Goal: Transaction & Acquisition: Obtain resource

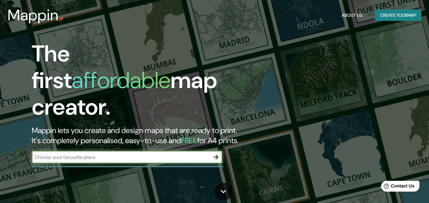
click at [135, 154] on input "text" at bounding box center [121, 157] width 178 height 7
type input "palmira"
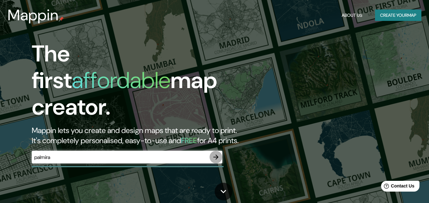
click at [216, 154] on icon "button" at bounding box center [216, 158] width 8 height 8
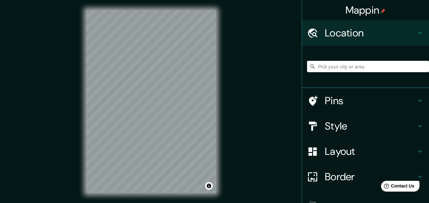
click at [234, 128] on div "Mappin Location Pins Style Layout Border Choose a border. Hint : you can make l…" at bounding box center [214, 107] width 429 height 214
click at [324, 69] on input "Pick your city or area" at bounding box center [368, 66] width 122 height 11
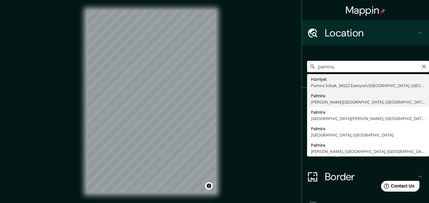
type input "Palmira, Valle del Cauca, Colombia"
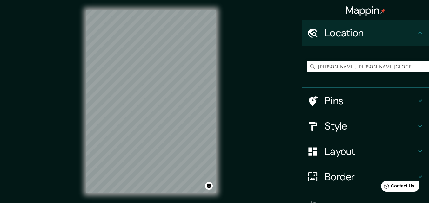
drag, startPoint x: 216, startPoint y: 111, endPoint x: 253, endPoint y: 113, distance: 36.6
click at [253, 113] on div "Mappin Location Palmira, Valle del Cauca, Colombia Pins Style Layout Border Cho…" at bounding box center [214, 107] width 429 height 214
click at [336, 98] on h4 "Pins" at bounding box center [370, 101] width 91 height 13
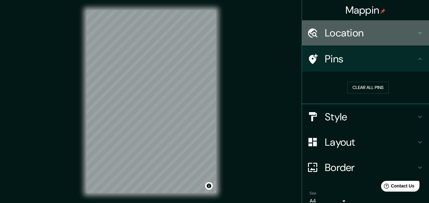
click at [348, 33] on h4 "Location" at bounding box center [370, 33] width 91 height 13
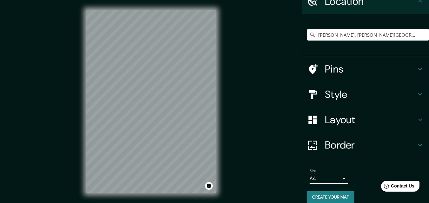
scroll to position [39, 0]
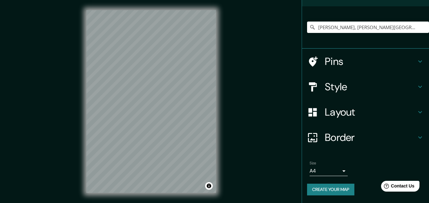
click at [334, 169] on body "Mappin Location Palmira, Valle del Cauca, Colombia Pins Style Layout Border Cho…" at bounding box center [214, 101] width 429 height 203
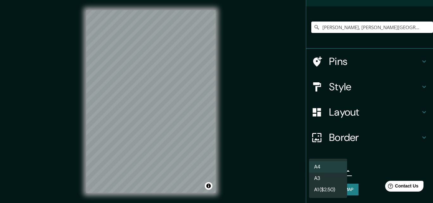
click at [334, 169] on li "A4" at bounding box center [328, 167] width 38 height 11
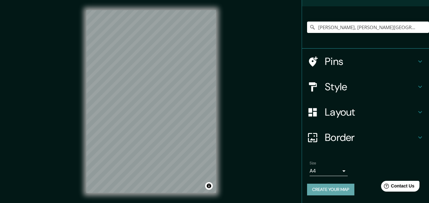
click at [336, 189] on button "Create your map" at bounding box center [330, 190] width 47 height 12
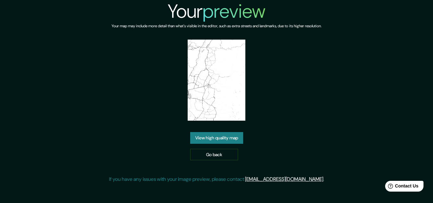
click at [228, 136] on link "View high quality map" at bounding box center [216, 138] width 53 height 12
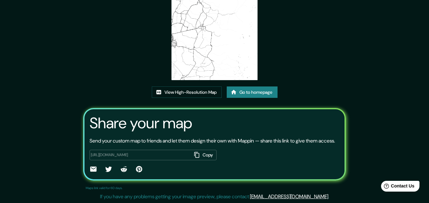
scroll to position [77, 0]
click at [204, 155] on button "Copy" at bounding box center [204, 155] width 25 height 10
drag, startPoint x: 292, startPoint y: 40, endPoint x: 287, endPoint y: 40, distance: 4.8
click at [292, 40] on div "This map was created with Mappin View High-Resolution Map Go to homepage Share …" at bounding box center [215, 66] width 278 height 273
